Goal: Task Accomplishment & Management: Manage account settings

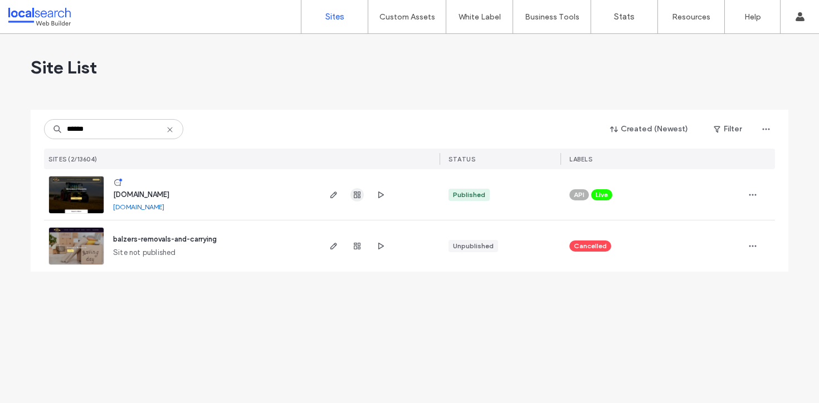
type input "******"
click at [358, 193] on icon "button" at bounding box center [357, 195] width 9 height 9
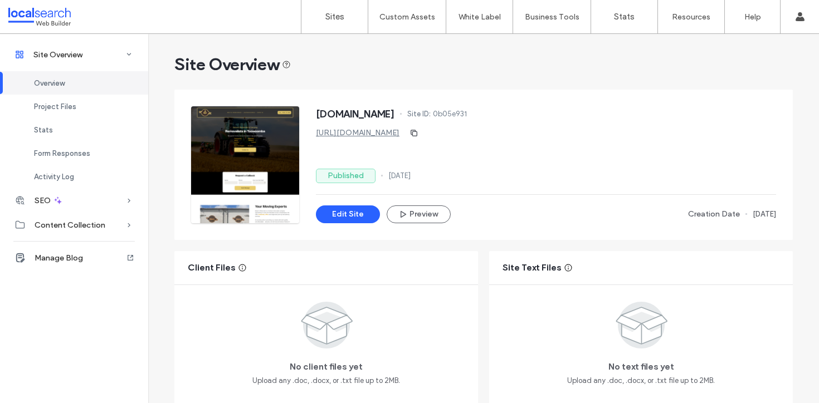
click at [691, 129] on div "[URL][DOMAIN_NAME]" at bounding box center [546, 133] width 460 height 18
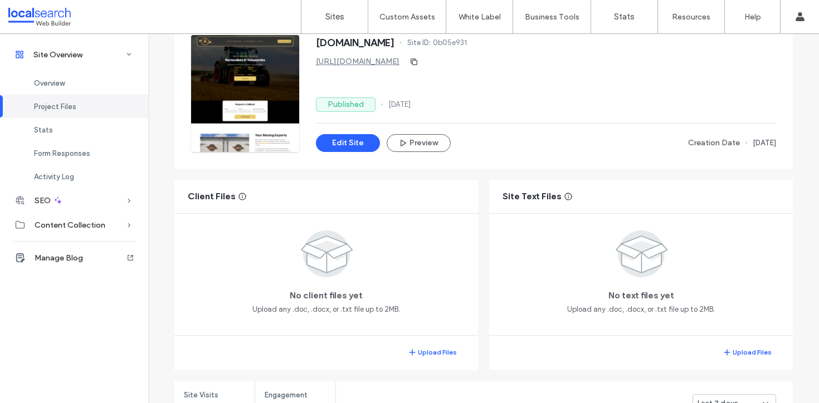
scroll to position [135, 0]
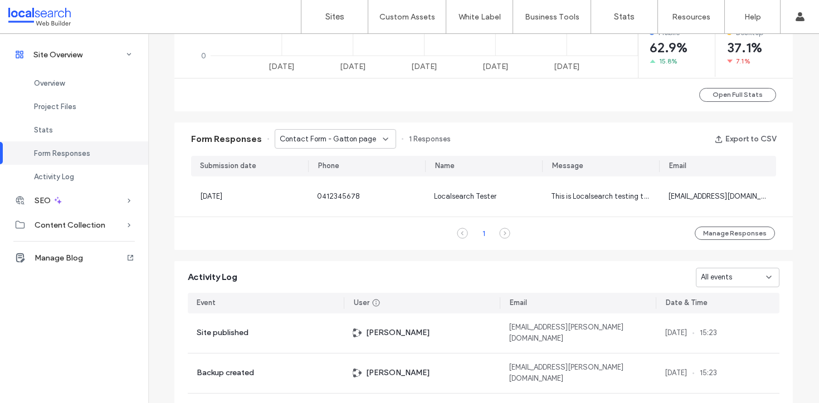
scroll to position [629, 0]
click at [336, 139] on span "Contact Form - Gatton page" at bounding box center [328, 138] width 96 height 11
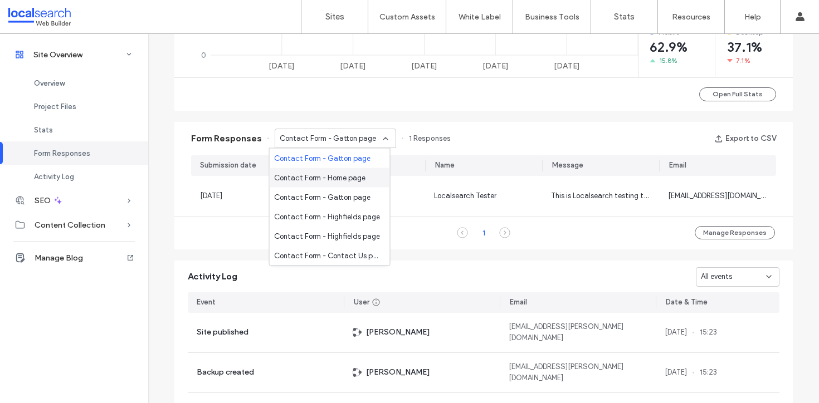
click at [332, 180] on span "Contact Form - Home page" at bounding box center [319, 177] width 91 height 11
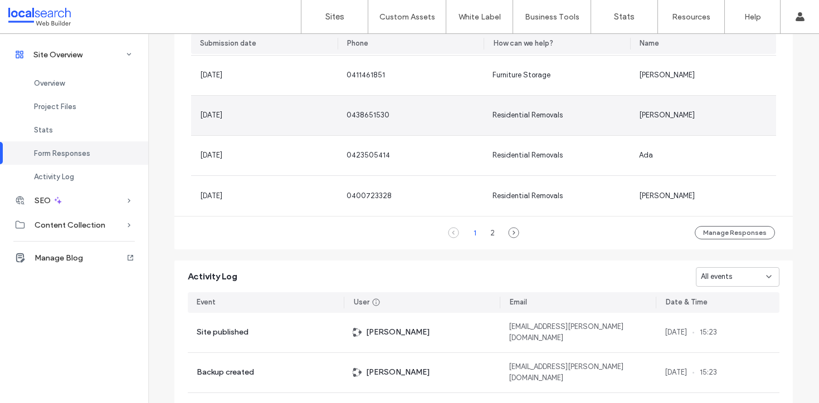
scroll to position [790, 0]
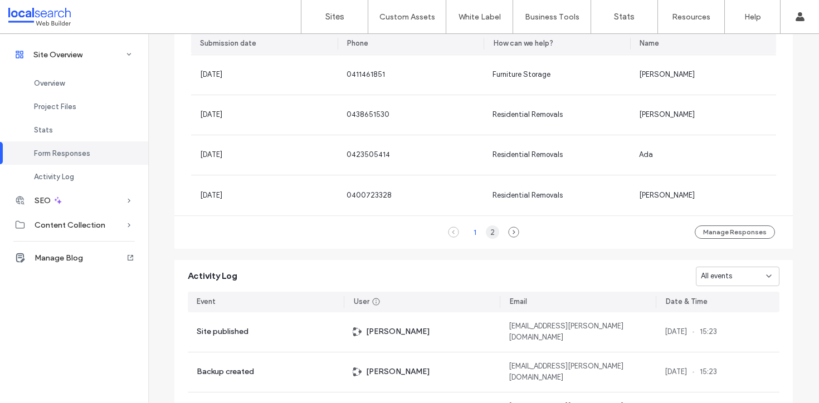
click at [491, 233] on div "2" at bounding box center [492, 232] width 13 height 13
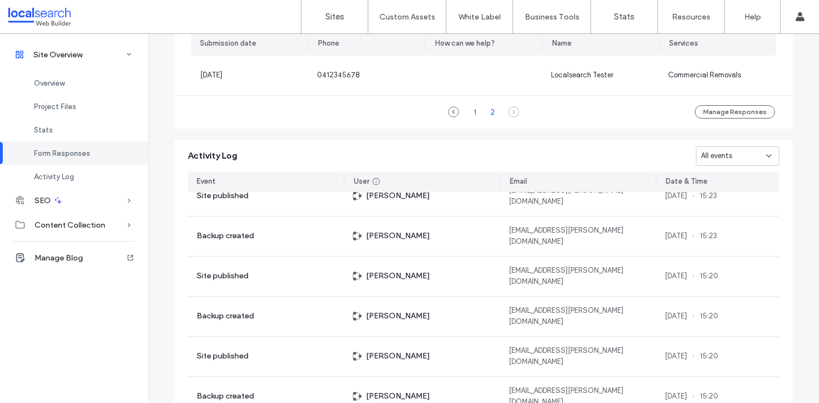
scroll to position [872, 0]
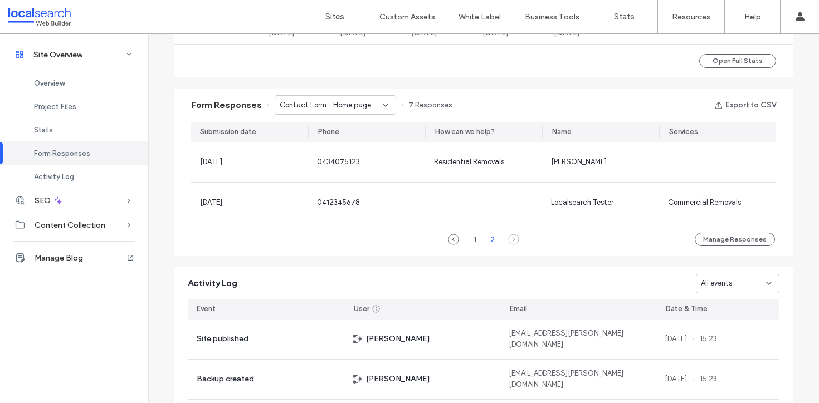
scroll to position [663, 0]
click at [354, 101] on span "Contact Form - Home page" at bounding box center [325, 104] width 91 height 11
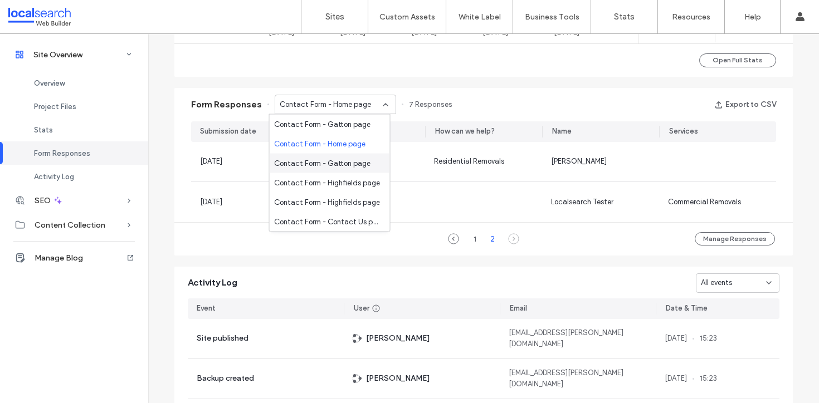
click at [351, 158] on span "Contact Form - Gatton page" at bounding box center [322, 163] width 96 height 11
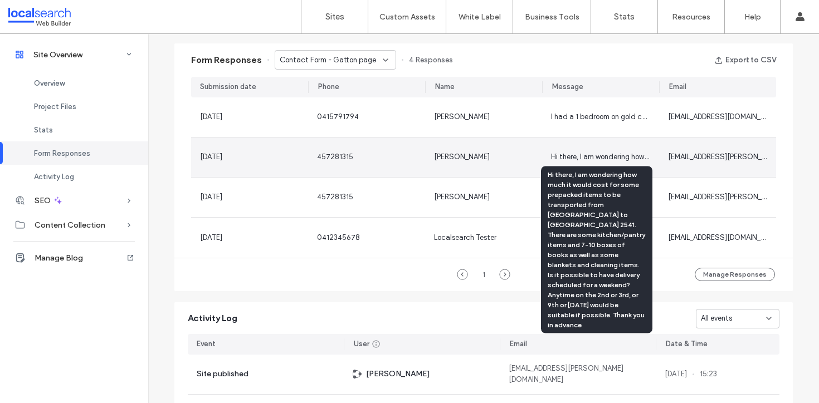
scroll to position [711, 0]
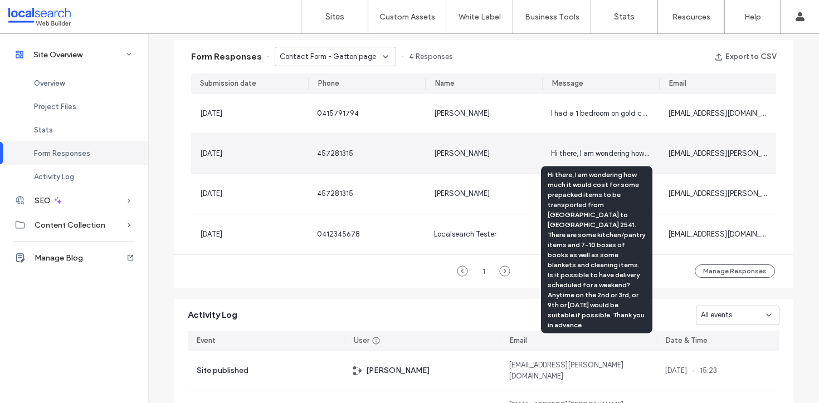
click at [608, 190] on div "Hi there, I am wondering how much it would cost for some prepacked items to be …" at bounding box center [596, 250] width 111 height 167
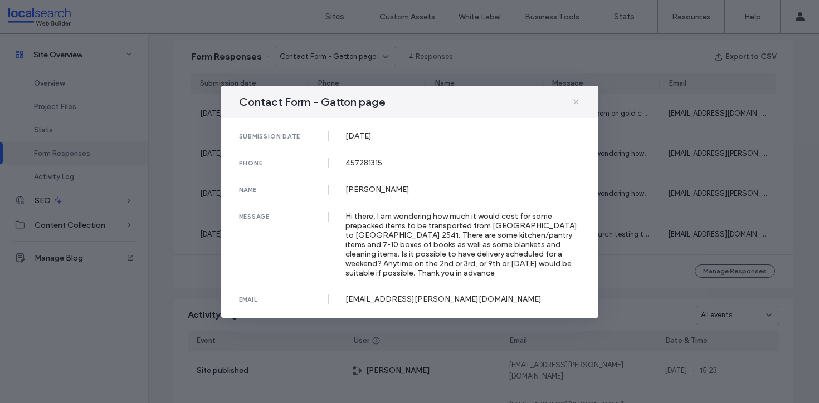
click at [574, 99] on icon at bounding box center [576, 101] width 9 height 9
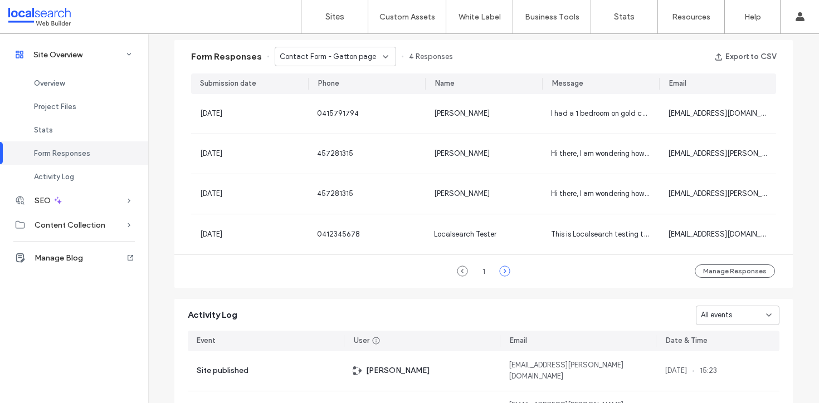
click at [499, 271] on icon at bounding box center [504, 271] width 11 height 11
click at [458, 272] on use at bounding box center [462, 271] width 10 height 10
click at [355, 56] on span "Contact Form - Gatton page" at bounding box center [328, 56] width 96 height 11
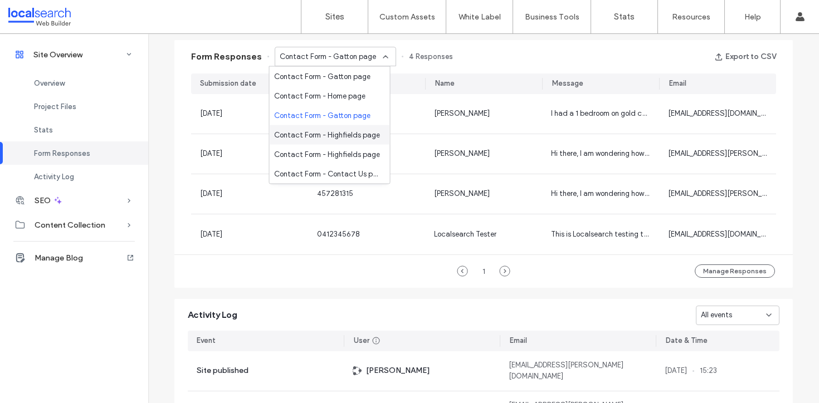
click at [328, 133] on span "Contact Form - Highfields page" at bounding box center [327, 134] width 106 height 11
